Goal: Task Accomplishment & Management: Manage account settings

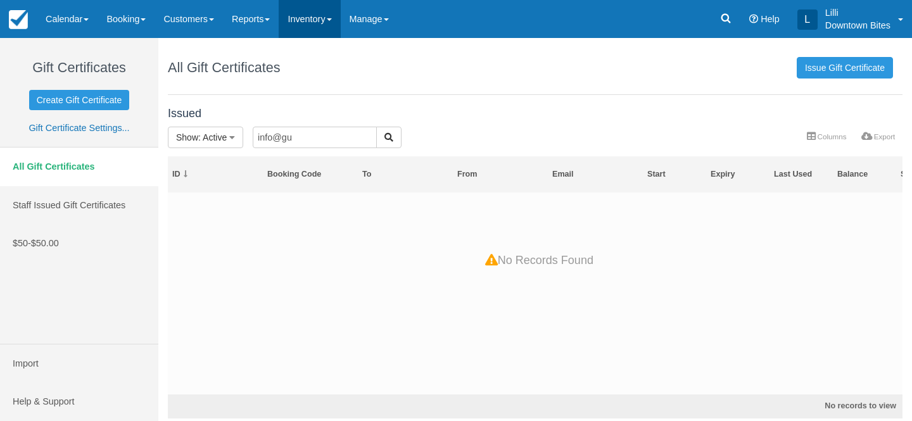
drag, startPoint x: 0, startPoint y: 0, endPoint x: 311, endPoint y: 16, distance: 311.2
click at [311, 16] on link "Inventory" at bounding box center [309, 19] width 61 height 38
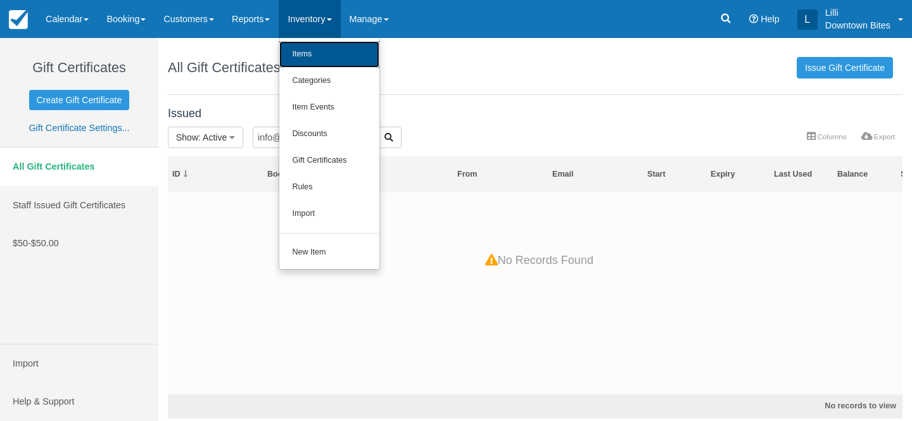
click at [310, 60] on link "Items" at bounding box center [329, 54] width 100 height 27
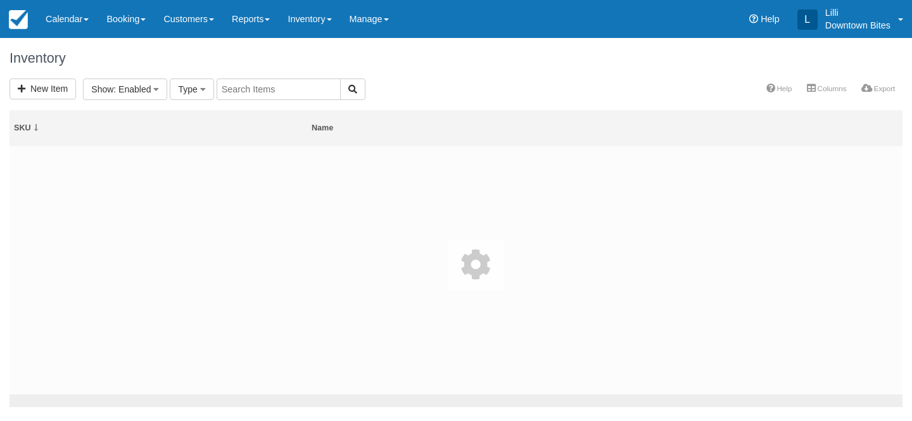
select select
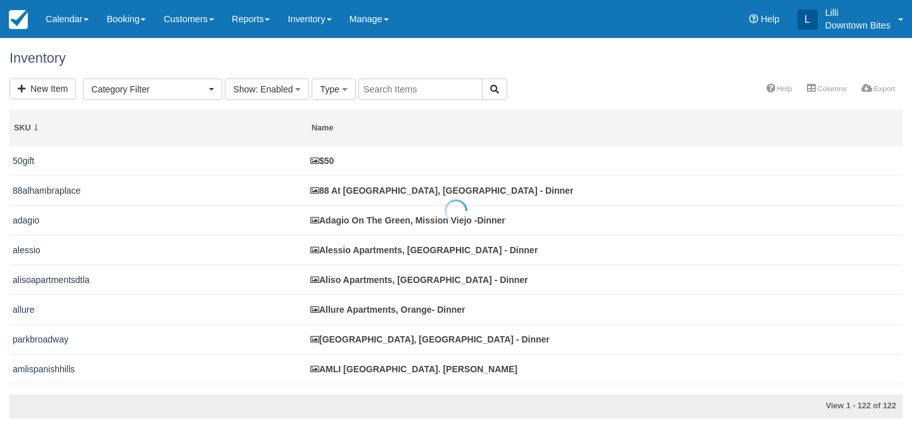
click at [406, 84] on div at bounding box center [456, 210] width 912 height 421
click at [406, 85] on input "text" at bounding box center [420, 89] width 124 height 22
type input "hilltop"
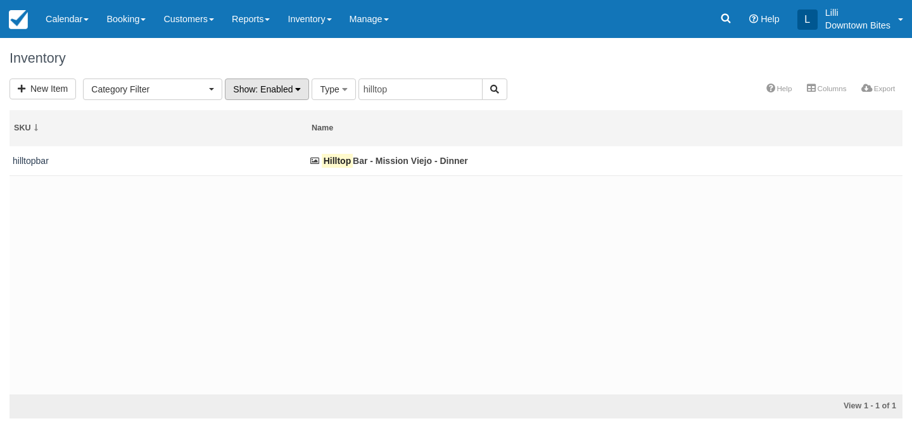
click at [269, 92] on span ": Enabled" at bounding box center [273, 89] width 37 height 10
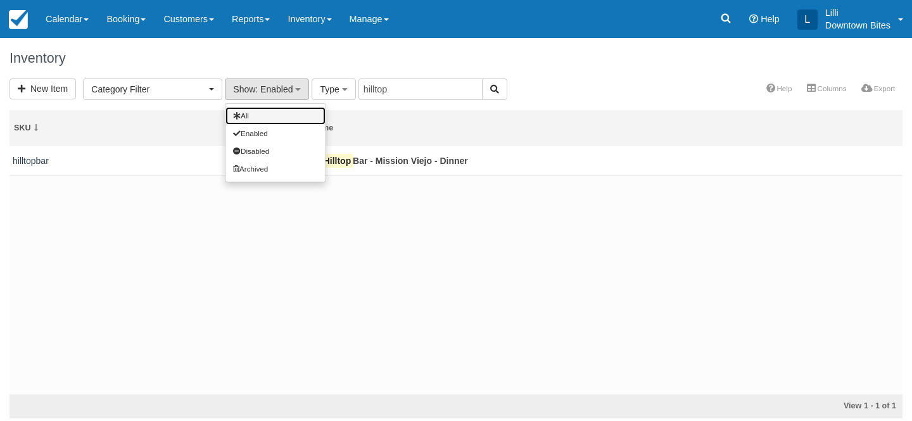
click at [268, 110] on link "All" at bounding box center [275, 116] width 100 height 18
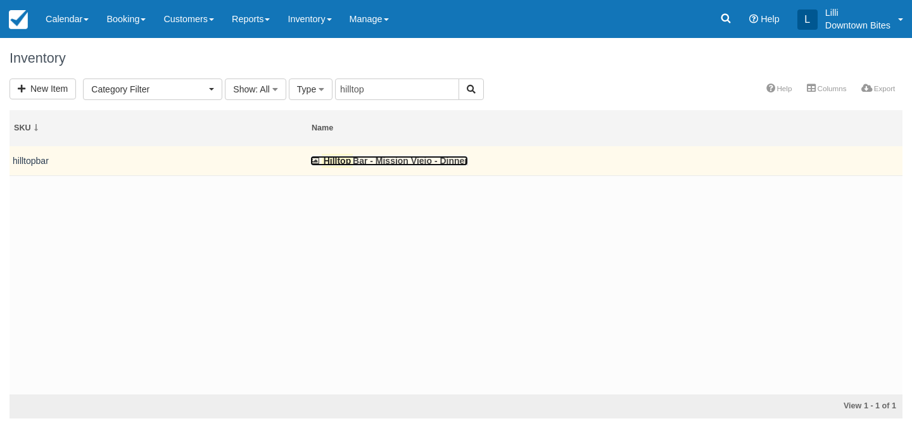
click at [367, 163] on link "Hilltop Bar - Mission Viejo - Dinner" at bounding box center [389, 161] width 158 height 10
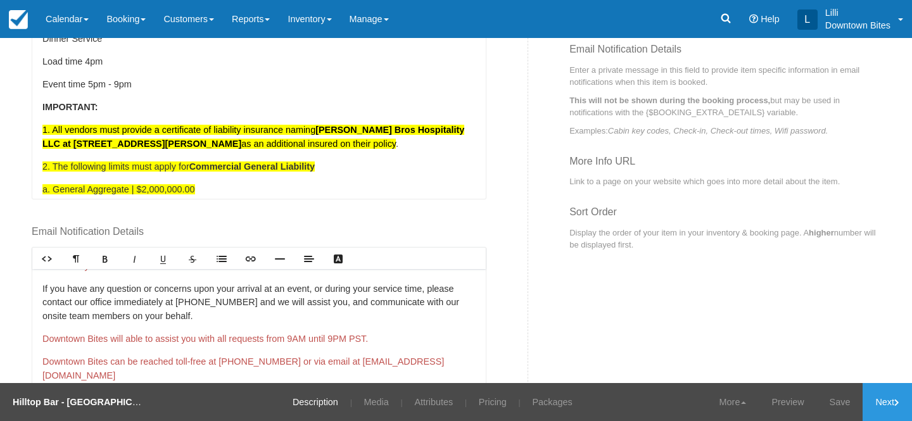
scroll to position [544, 0]
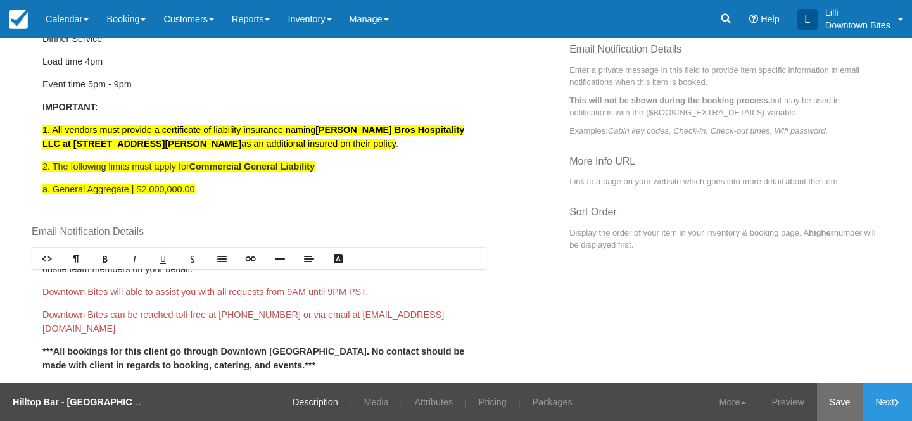
click at [843, 398] on link "Save" at bounding box center [840, 402] width 46 height 38
click at [479, 404] on link "Pricing" at bounding box center [484, 402] width 47 height 38
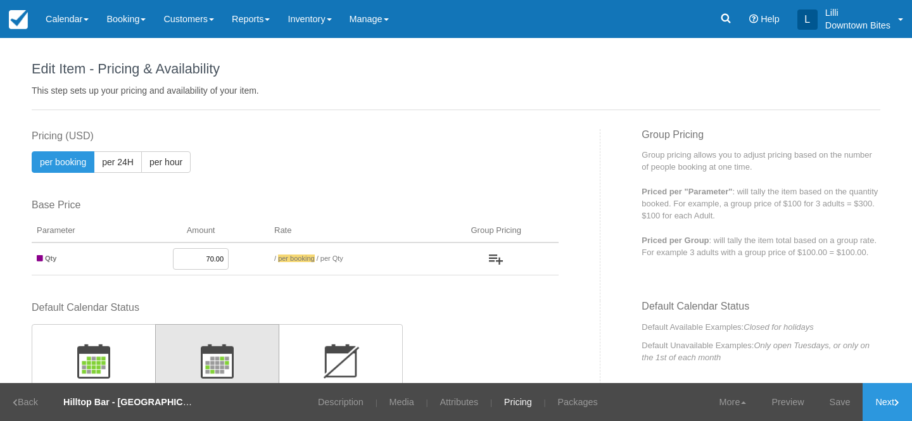
click at [208, 258] on input "70.00" at bounding box center [201, 259] width 56 height 22
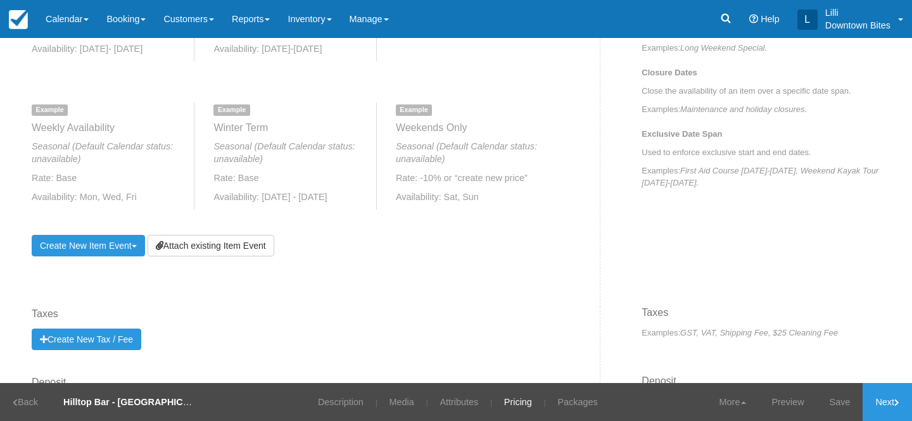
scroll to position [636, 0]
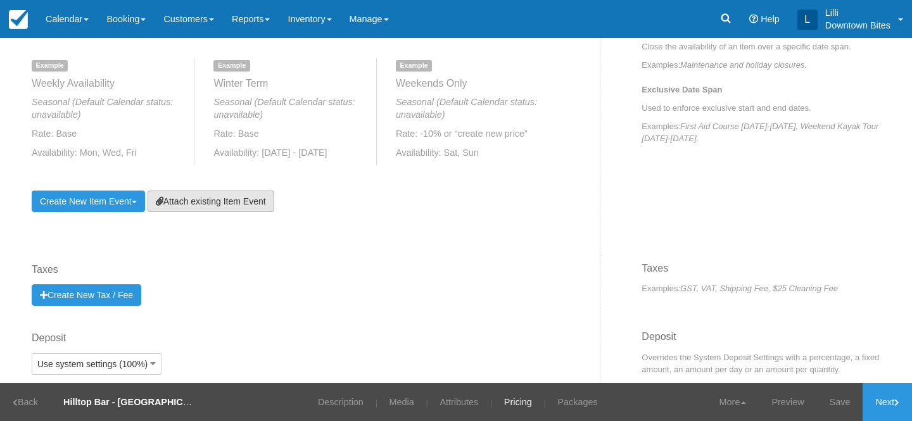
type input "80.00"
click at [258, 203] on link "Attach existing Item Event" at bounding box center [210, 202] width 127 height 22
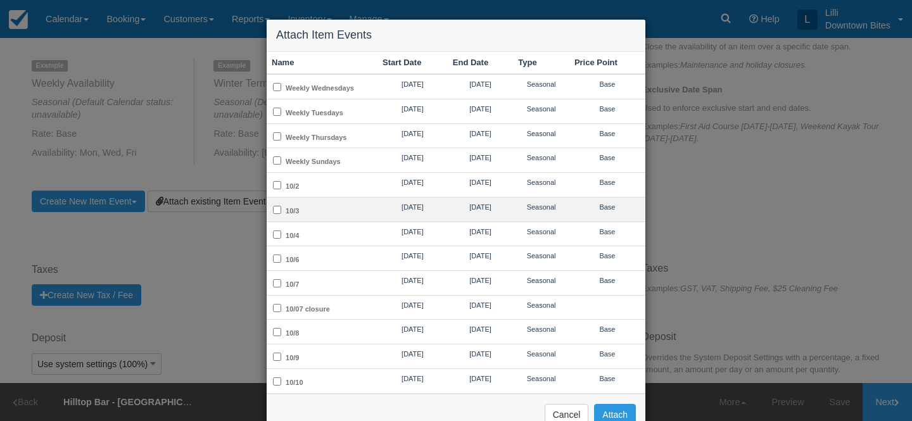
click at [343, 209] on td "10/3" at bounding box center [321, 209] width 111 height 25
checkbox input "true"
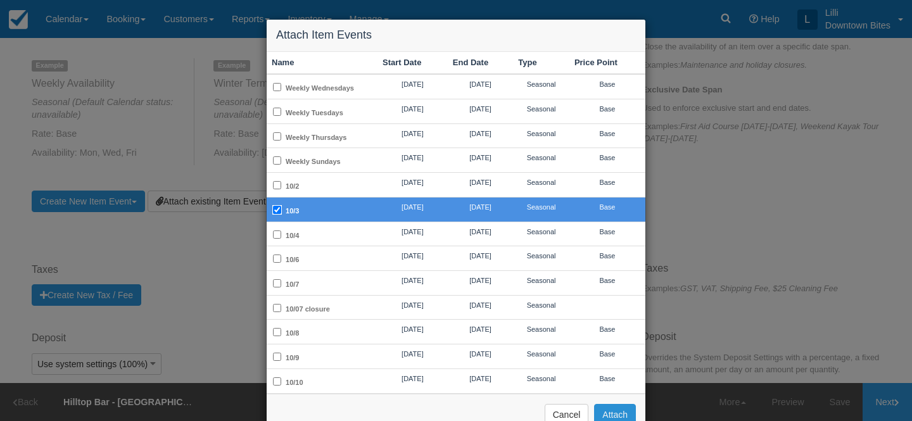
click at [613, 408] on button "Attach" at bounding box center [615, 415] width 42 height 22
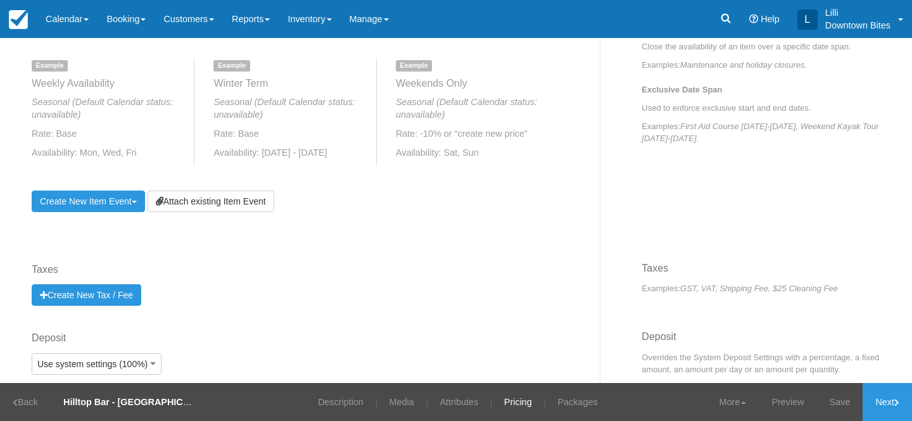
scroll to position [586, 0]
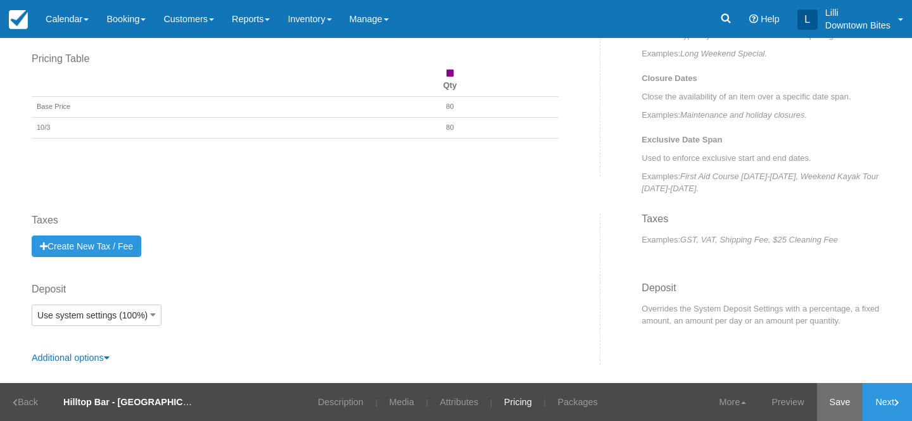
click at [839, 401] on link "Save" at bounding box center [840, 402] width 46 height 38
click at [323, 401] on link "Description" at bounding box center [332, 402] width 65 height 38
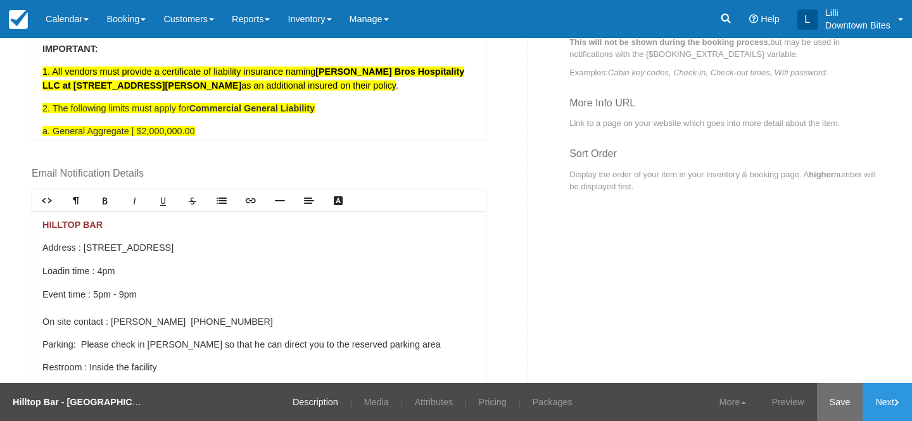
click at [832, 400] on link "Save" at bounding box center [840, 402] width 46 height 38
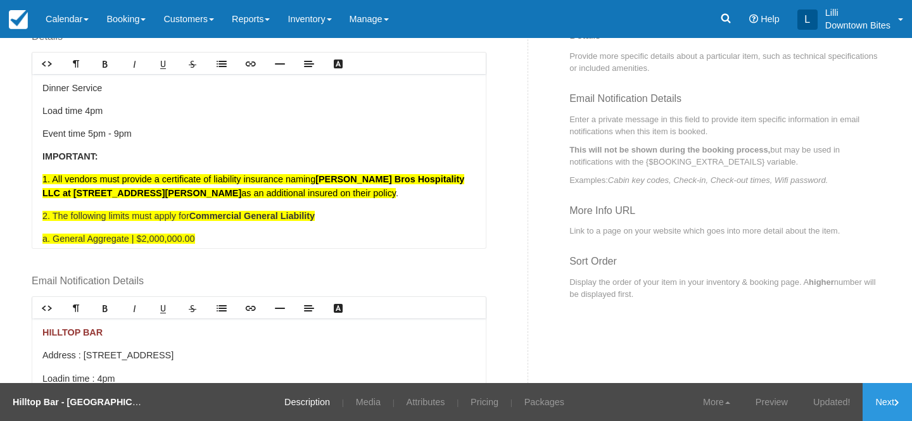
scroll to position [505, 0]
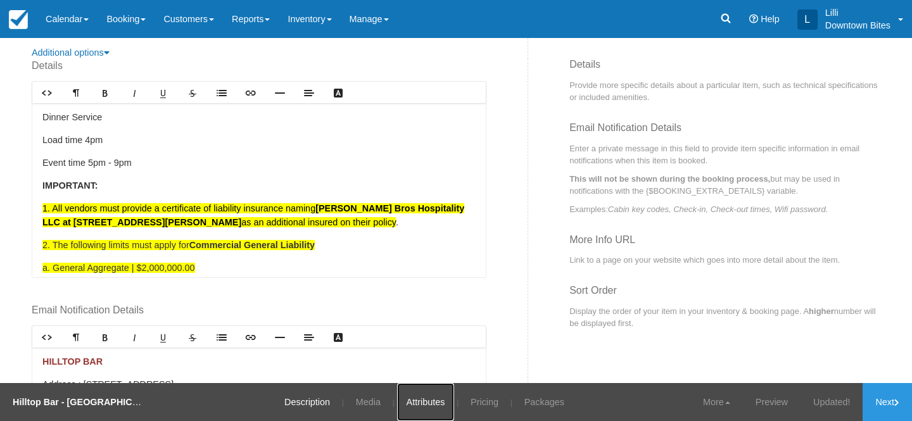
click at [420, 394] on link "Attributes" at bounding box center [426, 402] width 58 height 38
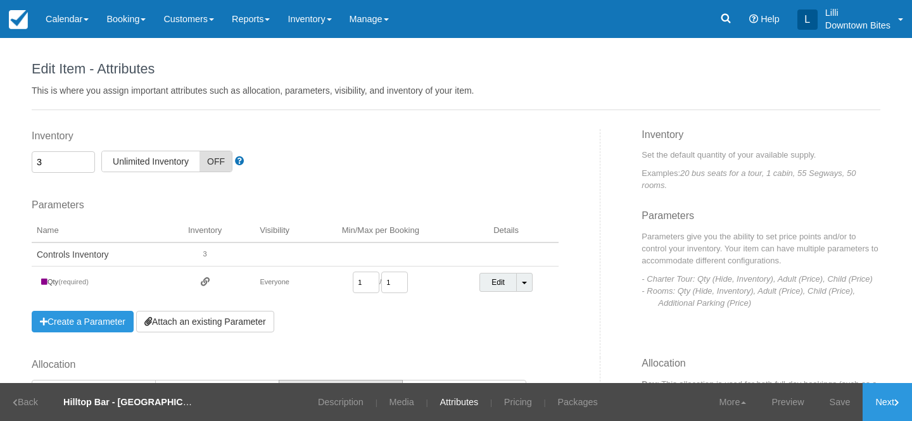
drag, startPoint x: 51, startPoint y: 161, endPoint x: 10, endPoint y: 161, distance: 41.1
click at [10, 161] on div "Edit Item - Description This is your first step to creating your item for your …" at bounding box center [456, 210] width 912 height 345
type input "2"
type input "1"
click at [832, 394] on link "Save" at bounding box center [840, 402] width 46 height 38
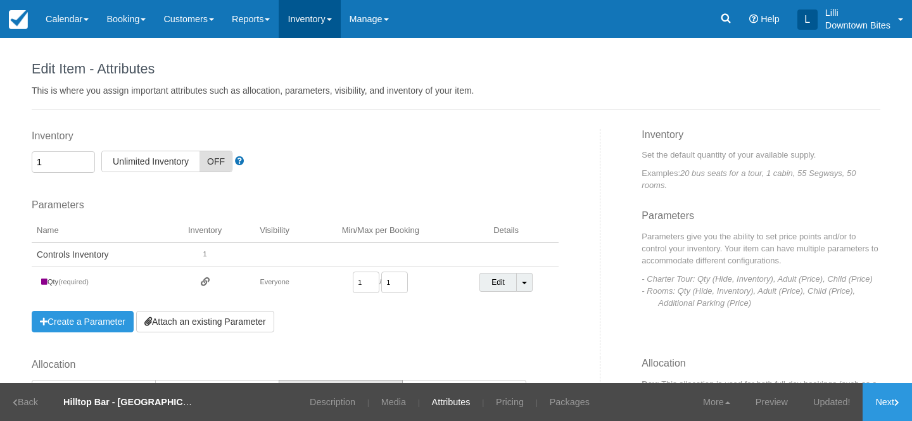
click at [326, 20] on link "Inventory" at bounding box center [309, 19] width 61 height 38
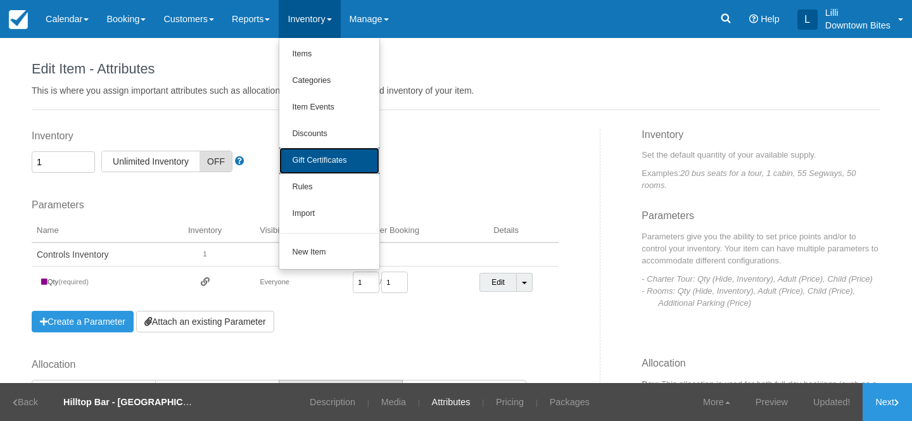
click at [348, 160] on link "Gift Certificates" at bounding box center [329, 160] width 100 height 27
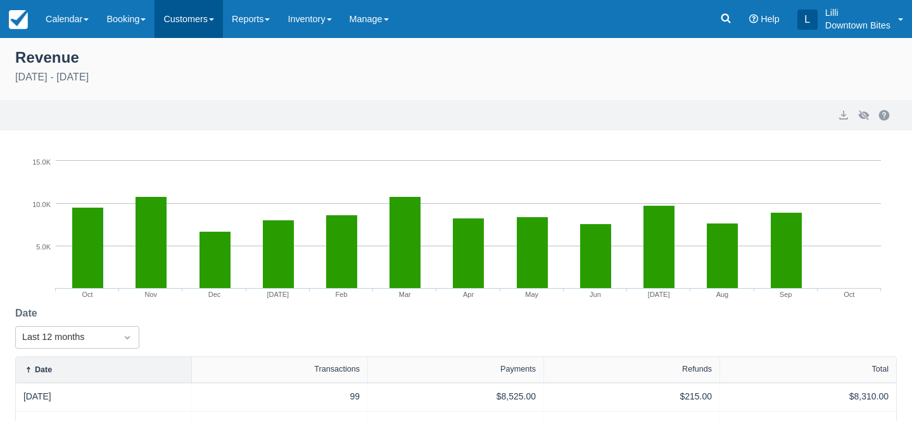
click at [187, 20] on link "Customers" at bounding box center [188, 19] width 68 height 38
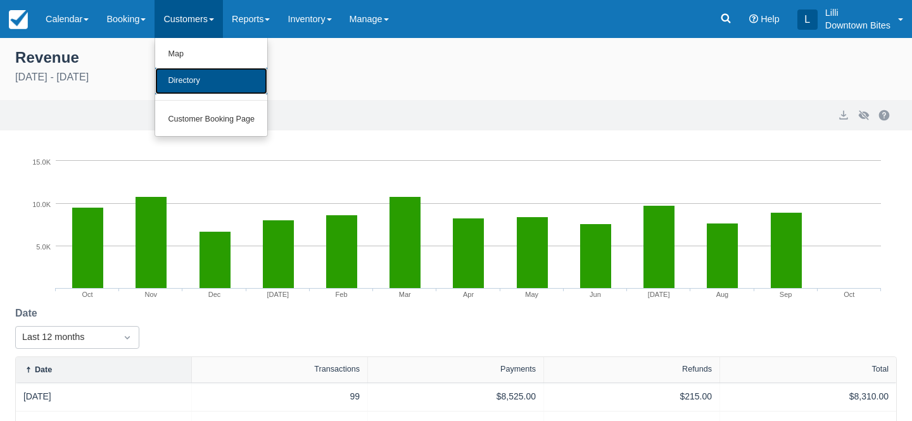
click at [194, 77] on link "Directory" at bounding box center [211, 81] width 112 height 27
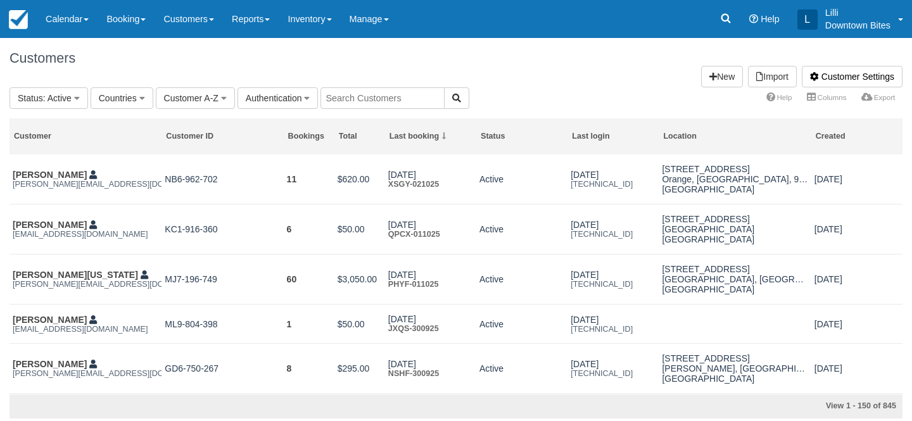
click at [346, 103] on input "text" at bounding box center [382, 98] width 124 height 22
type input "[PERSON_NAME]"
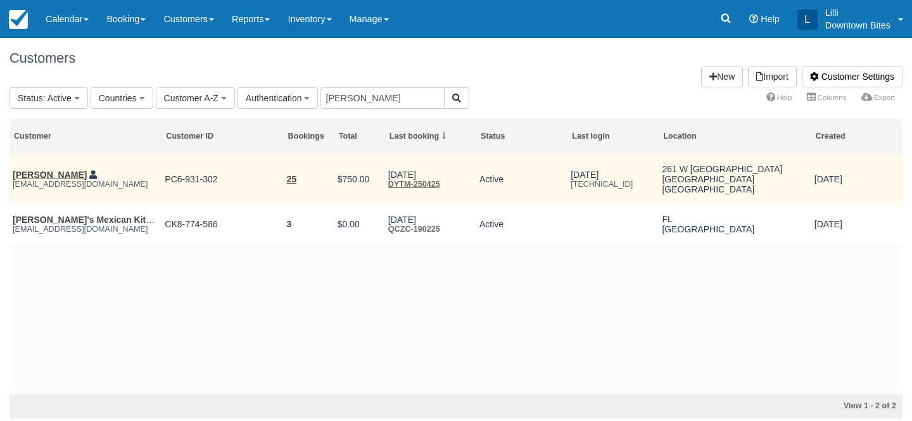
click at [43, 169] on td "[PERSON_NAME] [EMAIL_ADDRESS][DOMAIN_NAME]" at bounding box center [85, 179] width 152 height 50
click at [43, 173] on link "[PERSON_NAME]" at bounding box center [50, 175] width 74 height 10
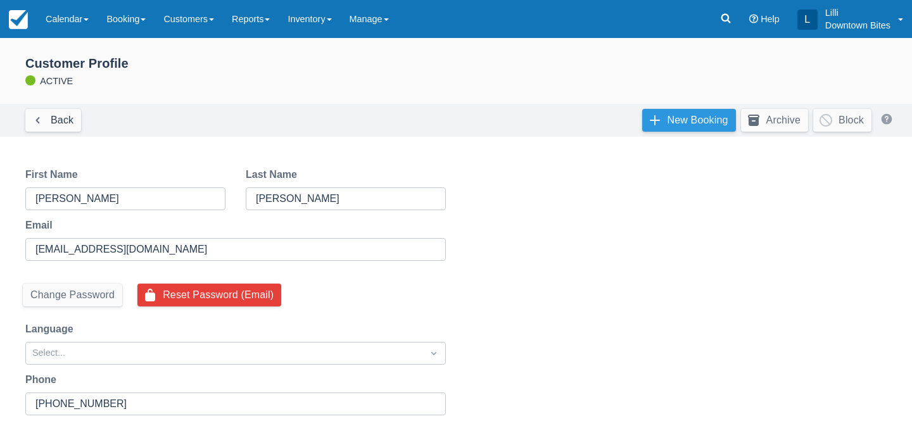
click at [697, 120] on link "New Booking" at bounding box center [689, 120] width 94 height 23
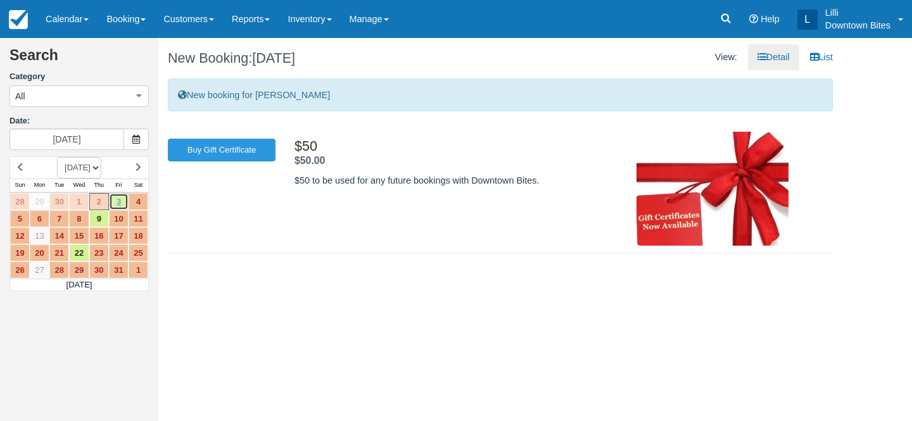
click at [120, 203] on link "3" at bounding box center [119, 201] width 20 height 17
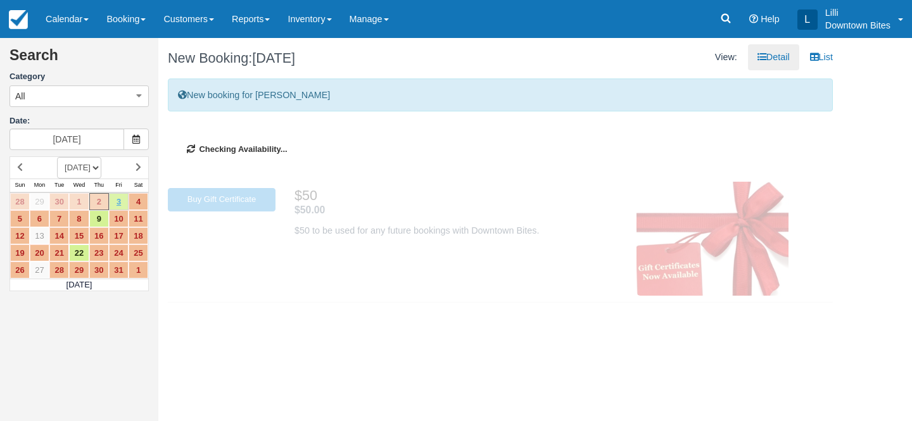
type input "10/03/25"
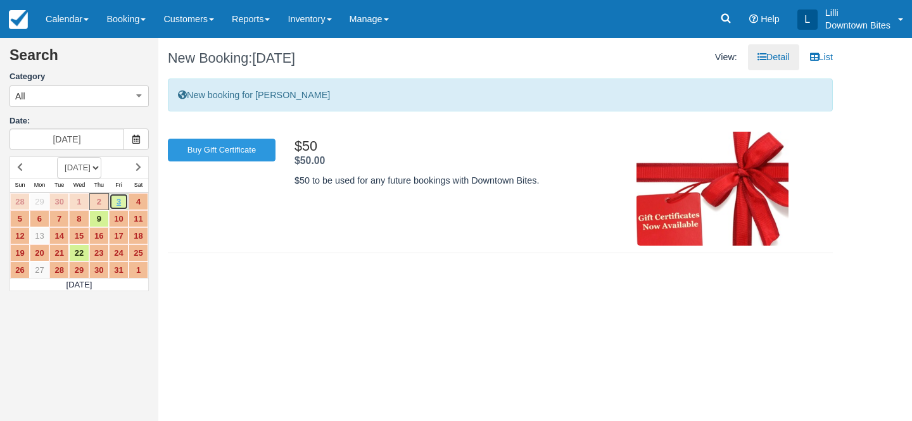
click at [116, 202] on link "3" at bounding box center [119, 201] width 20 height 17
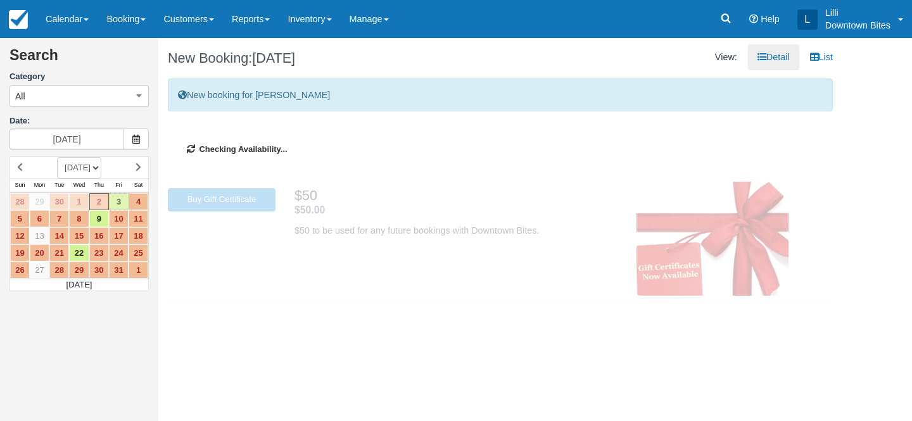
type input "[DATE]"
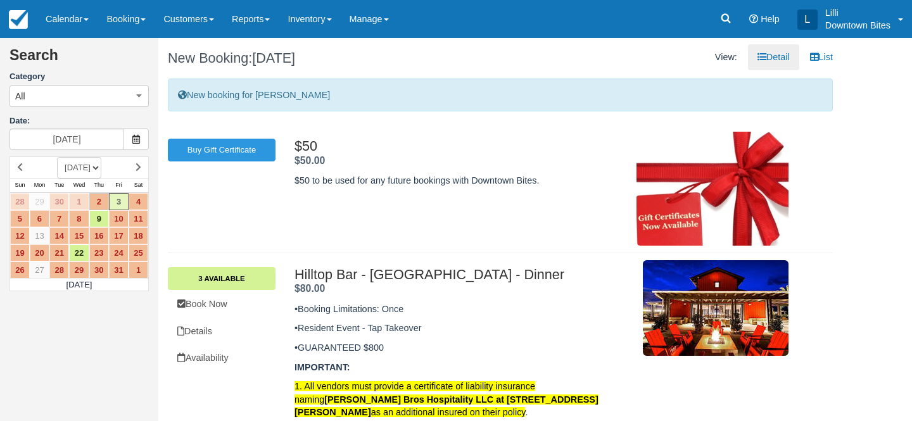
scroll to position [38, 0]
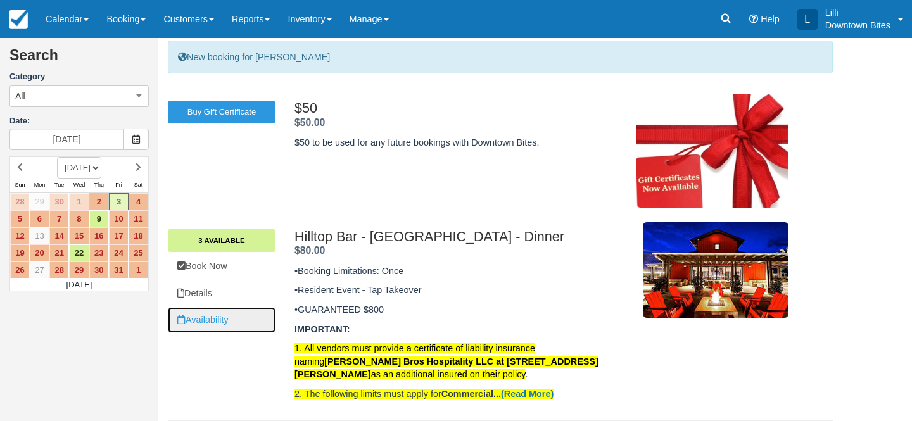
click at [223, 317] on link "Availability" at bounding box center [222, 320] width 108 height 26
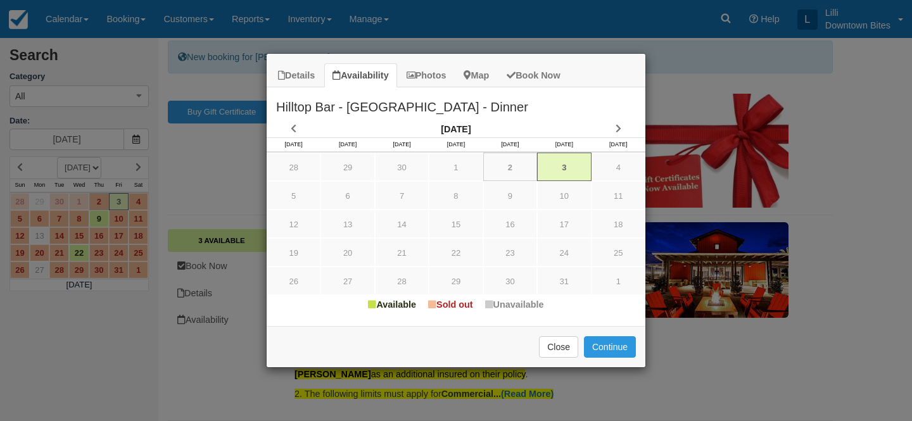
click at [204, 293] on div "Details Availability Photos Map Book Now Hilltop Bar - Mission Viejo - Dinner •…" at bounding box center [456, 210] width 912 height 421
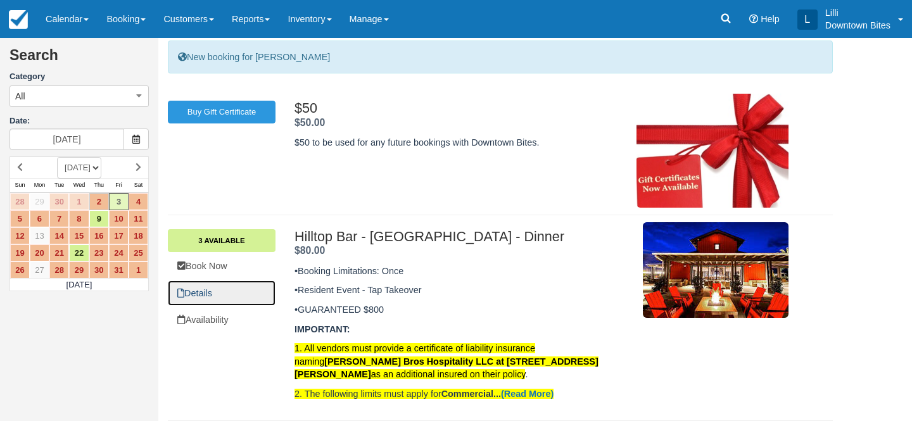
click at [204, 293] on link "Details" at bounding box center [222, 293] width 108 height 26
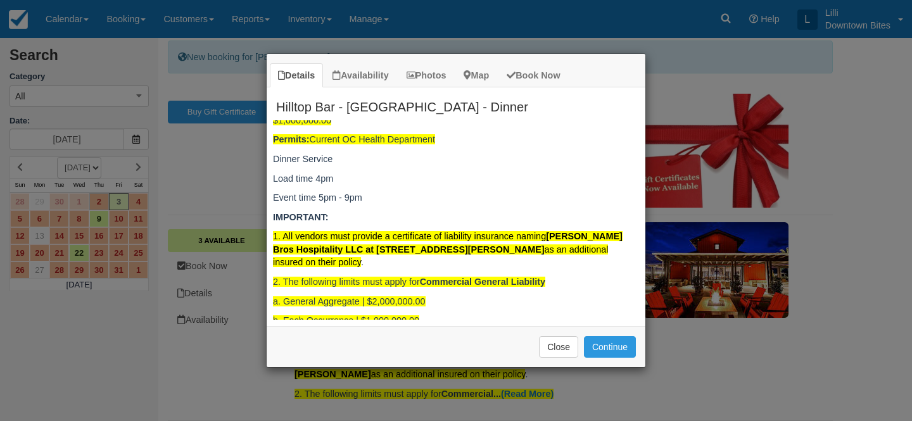
scroll to position [205, 0]
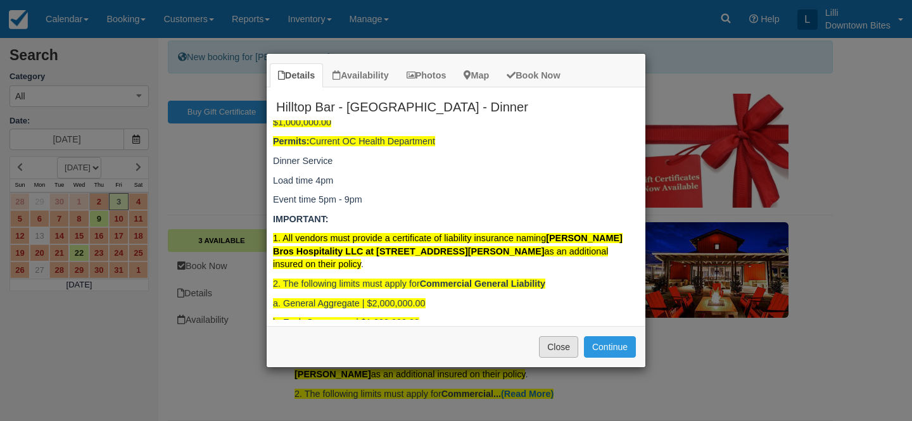
click at [558, 352] on button "Close" at bounding box center [558, 347] width 39 height 22
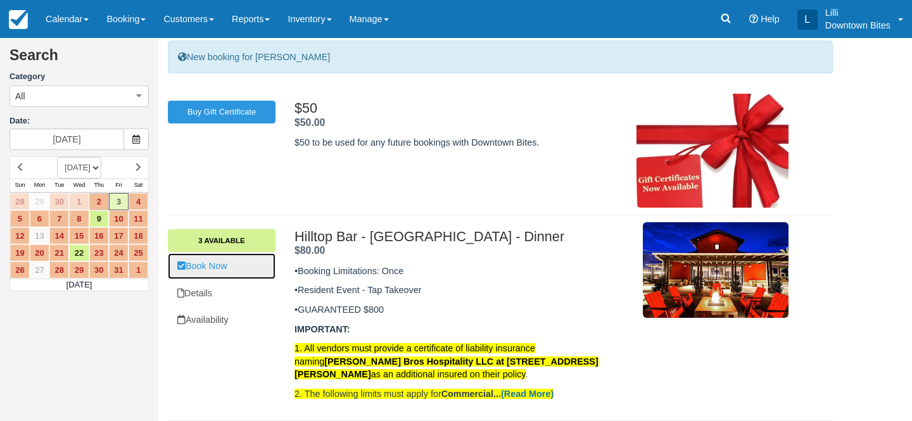
click at [213, 272] on link "Book Now" at bounding box center [222, 266] width 108 height 26
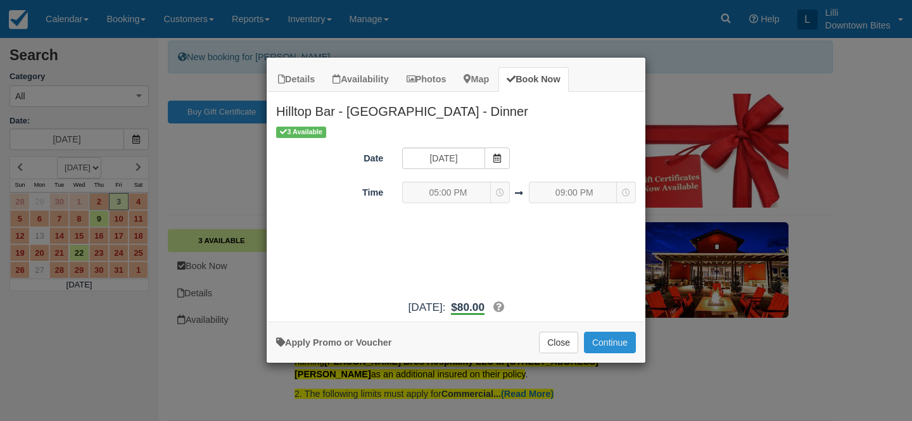
click at [610, 341] on button "Continue" at bounding box center [610, 343] width 52 height 22
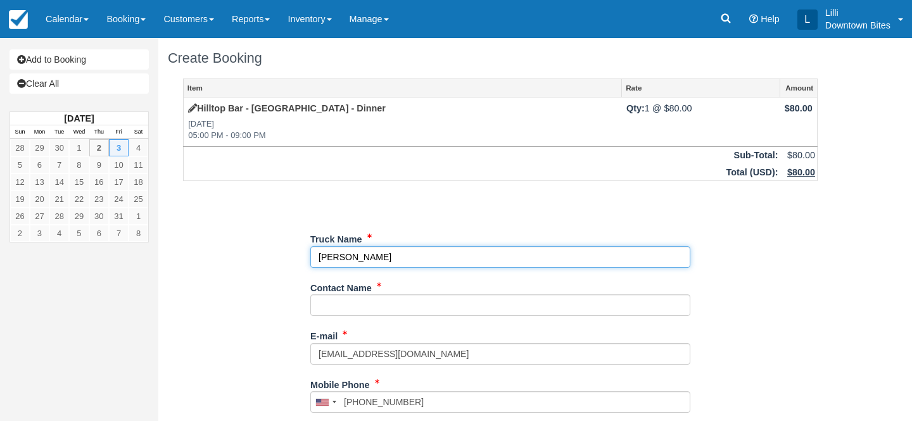
drag, startPoint x: 422, startPoint y: 255, endPoint x: 287, endPoint y: 253, distance: 134.2
click at [287, 253] on div "Item Rate Amount Hilltop Bar - [GEOGRAPHIC_DATA] - Dinner [DATE] 05:00 PM - 09:…" at bounding box center [500, 402] width 665 height 648
type input "[PERSON_NAME]'s Kitchen"
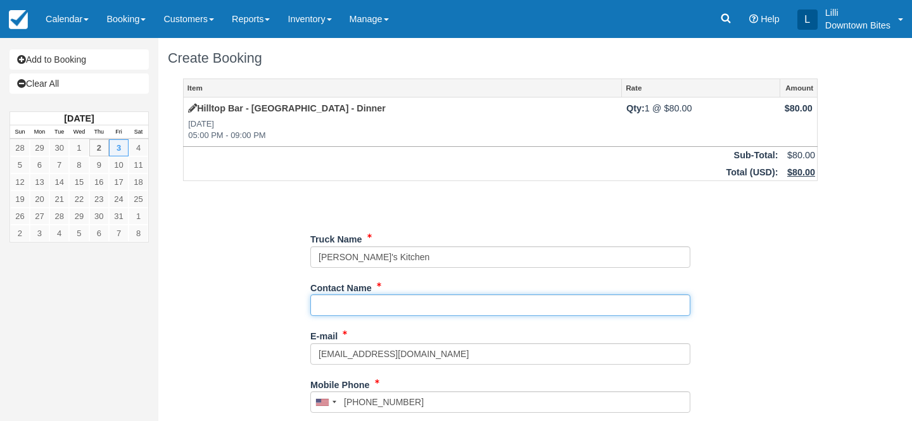
paste input "[PERSON_NAME]"
type input "[PERSON_NAME]"
type input "+17143668692"
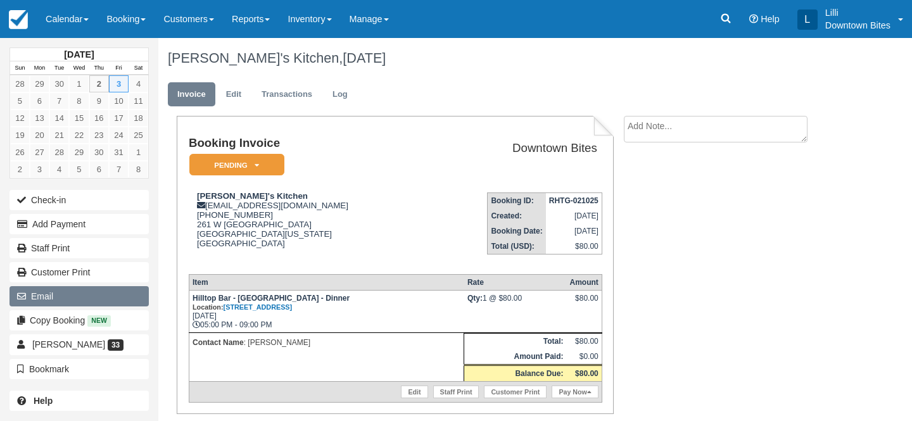
click at [59, 291] on button "Email" at bounding box center [78, 296] width 139 height 20
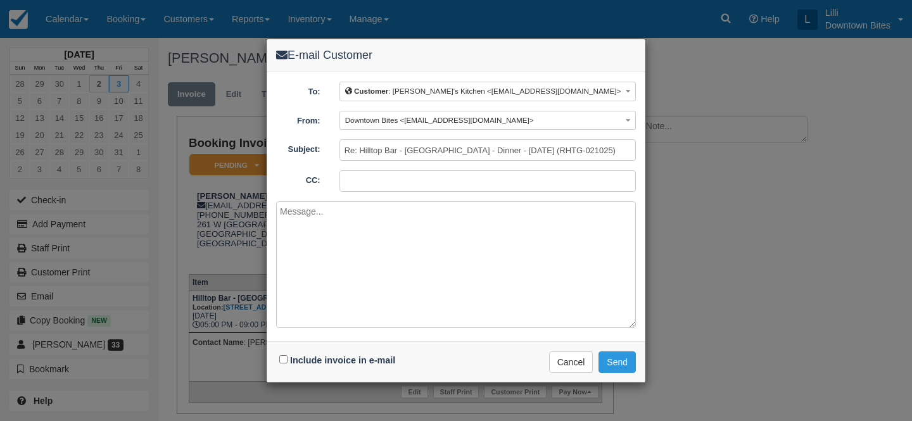
click at [400, 173] on input "CC:" at bounding box center [487, 181] width 296 height 22
type input "[EMAIL_ADDRESS][DOMAIN_NAME]"
type textarea "h"
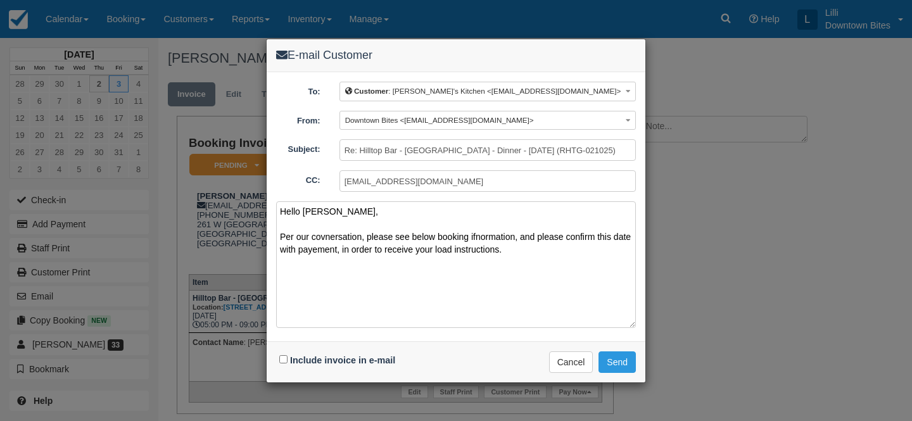
click at [328, 235] on textarea "Hello Shelly, Per our covnersation, please see below booking ifnormation, and p…" at bounding box center [456, 264] width 360 height 127
click at [321, 249] on textarea "Hello Shelly, Per our conversation, please see below booking information, and p…" at bounding box center [456, 264] width 360 height 127
click at [315, 252] on textarea "Hello Shelly, Per our conversation, please see below booking information, and p…" at bounding box center [456, 264] width 360 height 127
type textarea "Hello Shelly, Per our conversation, please see below booking information, and p…"
click at [283, 358] on input "Include invoice in e-mail" at bounding box center [283, 359] width 8 height 8
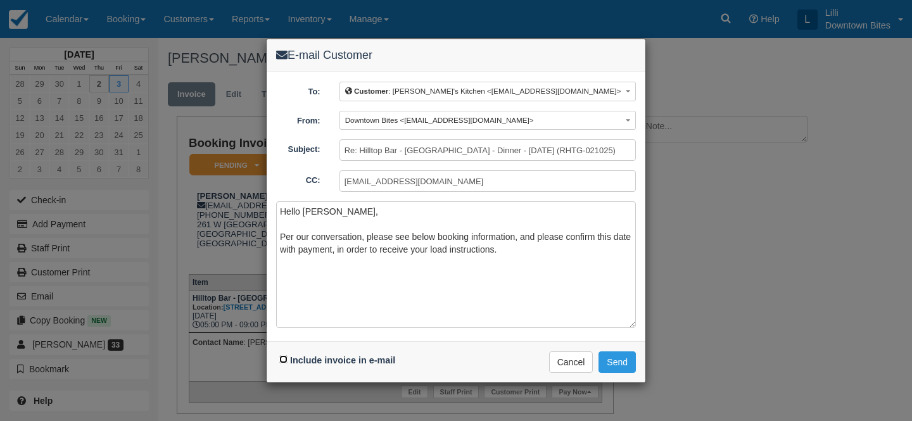
checkbox input "true"
click at [322, 277] on textarea "Hello Shelly, Per our conversation, please see below booking information, and p…" at bounding box center [456, 264] width 360 height 127
type textarea "Hello Shelly, Per our conversation, please see below booking information, and p…"
click at [625, 359] on button "Send" at bounding box center [616, 362] width 37 height 22
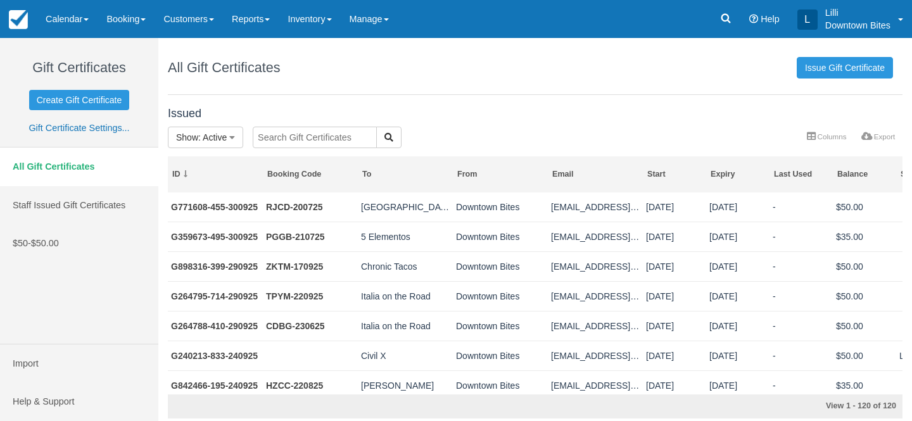
click at [320, 139] on input "text" at bounding box center [315, 138] width 124 height 22
type input "[PERSON_NAME]"
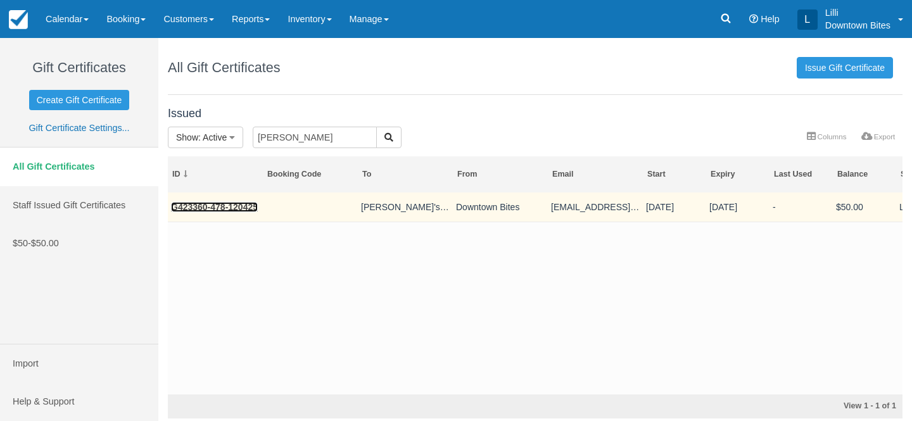
click at [213, 206] on link "G423360-478-120425" at bounding box center [214, 207] width 87 height 10
drag, startPoint x: 277, startPoint y: 203, endPoint x: 173, endPoint y: 206, distance: 104.5
click at [173, 206] on tr "G423360-478-120425 [PERSON_NAME]'s Kitchen Downtown Bites [EMAIL_ADDRESS][DOMAI…" at bounding box center [579, 207] width 823 height 30
copy link "G423360-478-120425"
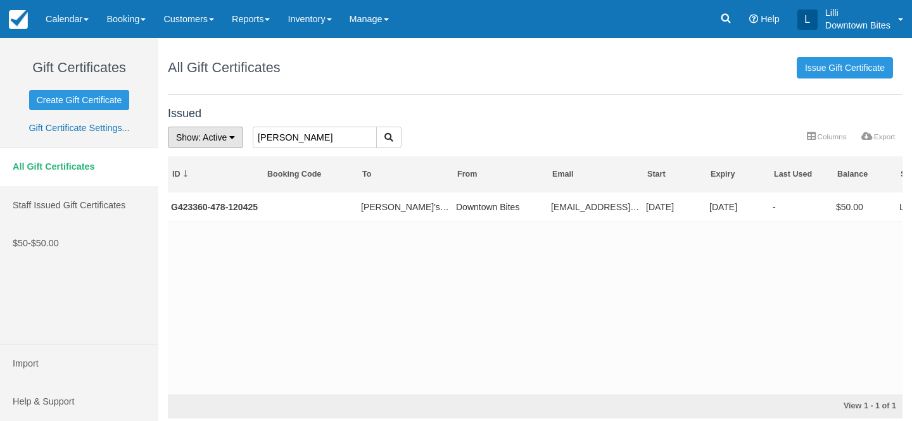
drag, startPoint x: 282, startPoint y: 139, endPoint x: 172, endPoint y: 135, distance: 109.6
click at [427, 127] on form "Show : Active All Active Depleted Expired Void [PERSON_NAME]" at bounding box center [427, 127] width 0 height 0
type input "sabroso"
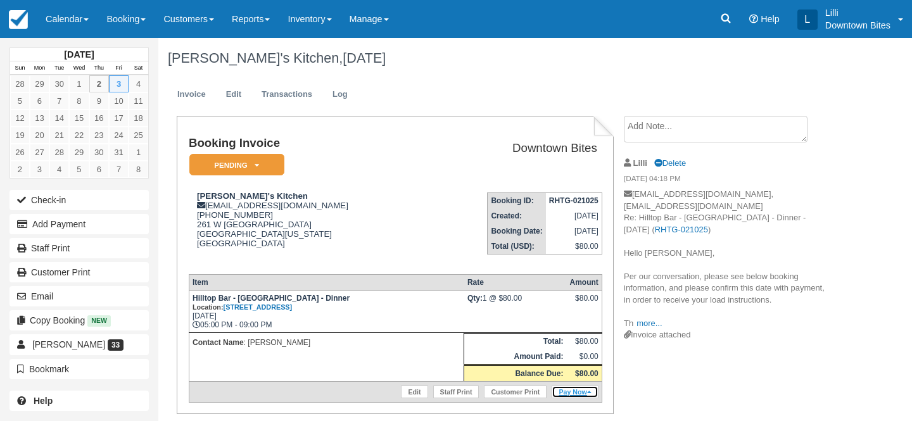
click at [567, 398] on link "Pay Now" at bounding box center [574, 392] width 46 height 13
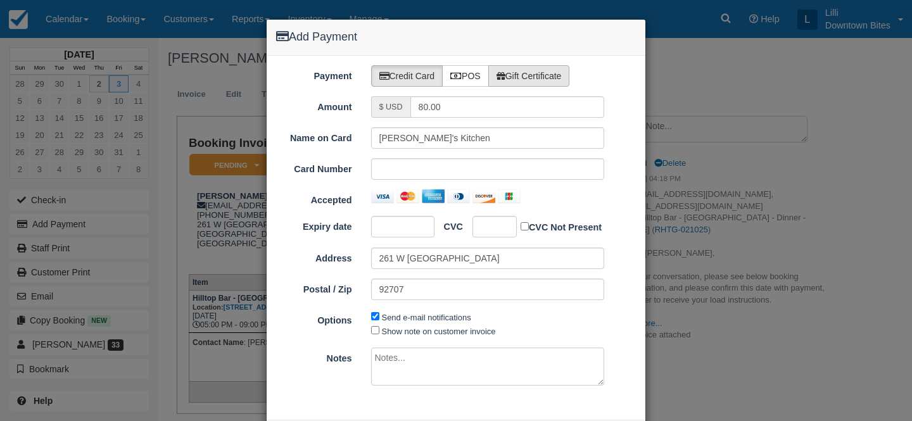
click at [547, 75] on label "Gift Certificate" at bounding box center [529, 76] width 82 height 22
radio input "true"
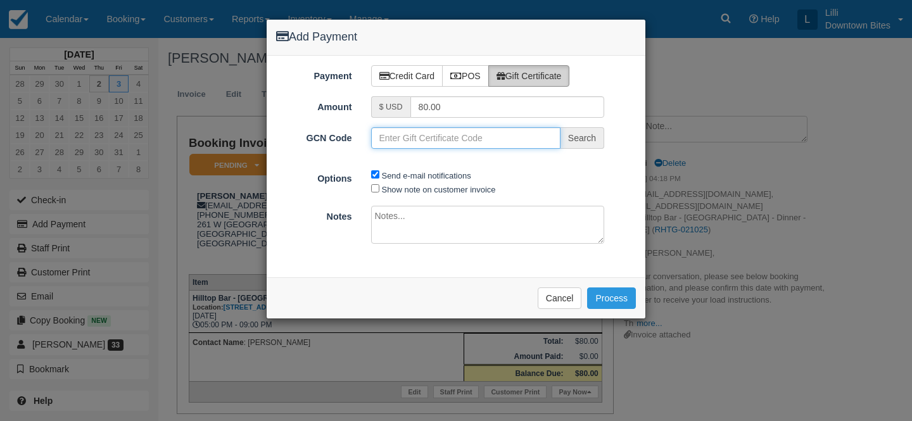
click at [414, 141] on input "GCN Code" at bounding box center [465, 138] width 189 height 22
paste input "G423360-478-120425"
type input "G423360-478-120425"
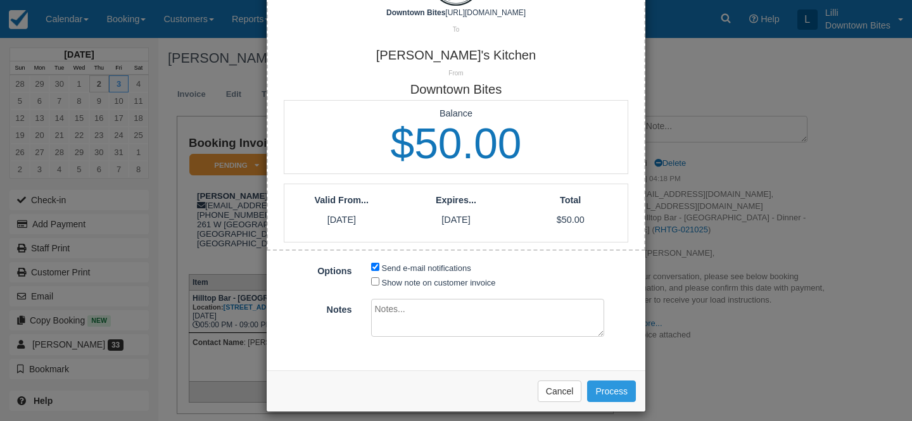
scroll to position [241, 0]
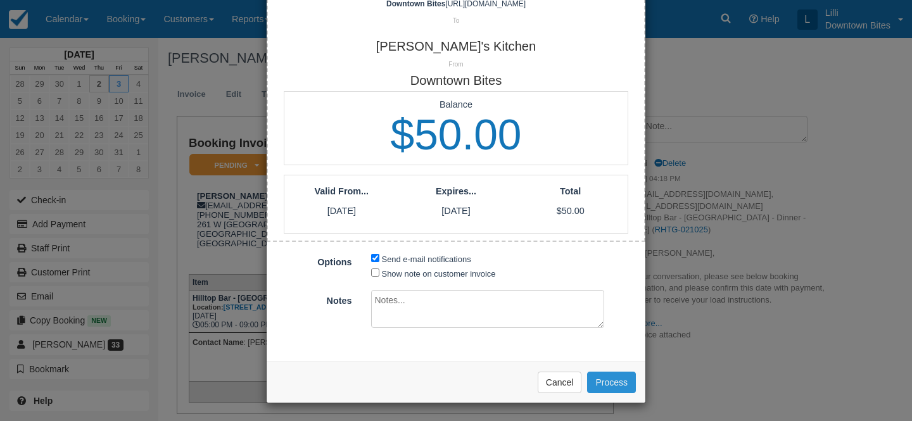
click at [607, 386] on button "Process" at bounding box center [611, 383] width 49 height 22
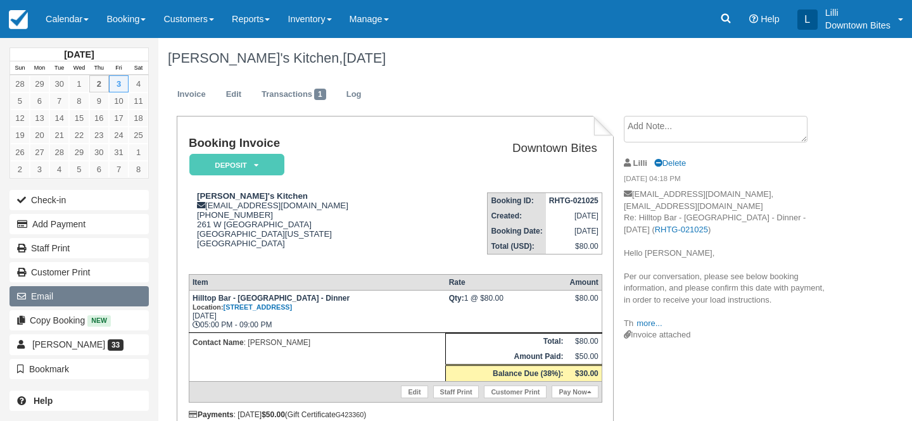
click at [115, 298] on button "Email" at bounding box center [78, 296] width 139 height 20
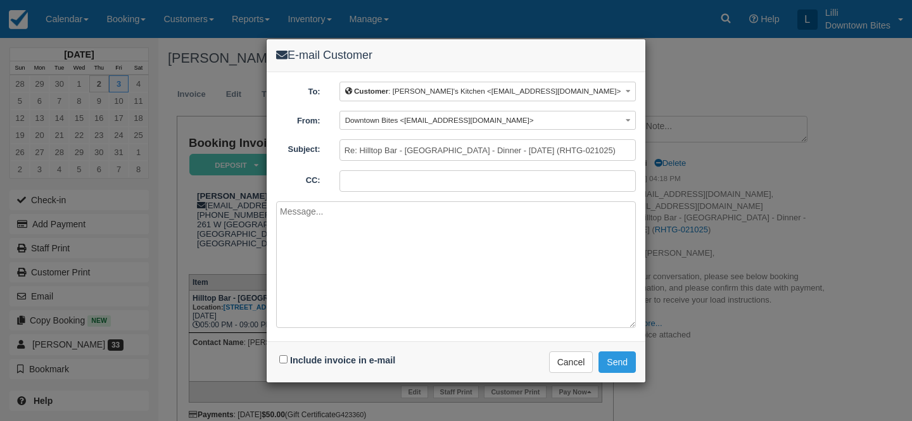
click at [358, 179] on input "CC:" at bounding box center [487, 181] width 296 height 22
type input "lilli@downtownbites.com"
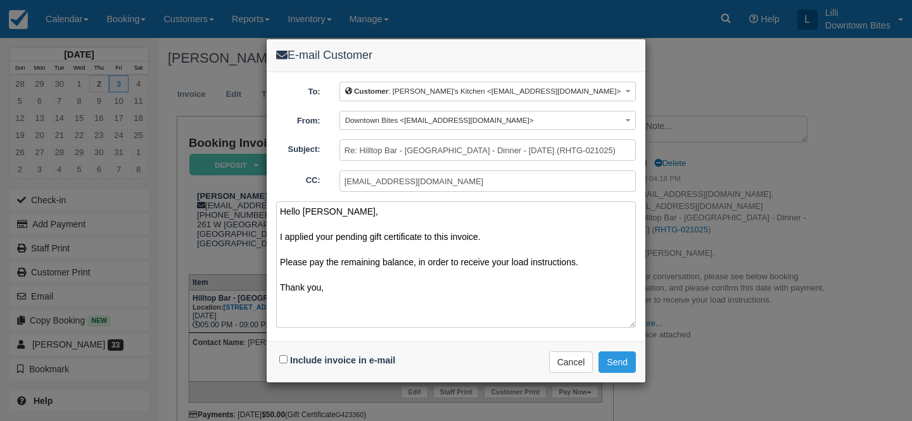
type textarea "Hello Shelly, I applied your pending gift certificate to this invoice. Please p…"
click at [284, 361] on input "Include invoice in e-mail" at bounding box center [283, 359] width 8 height 8
checkbox input "true"
click at [618, 358] on button "Send" at bounding box center [616, 362] width 37 height 22
